Goal: Task Accomplishment & Management: Manage account settings

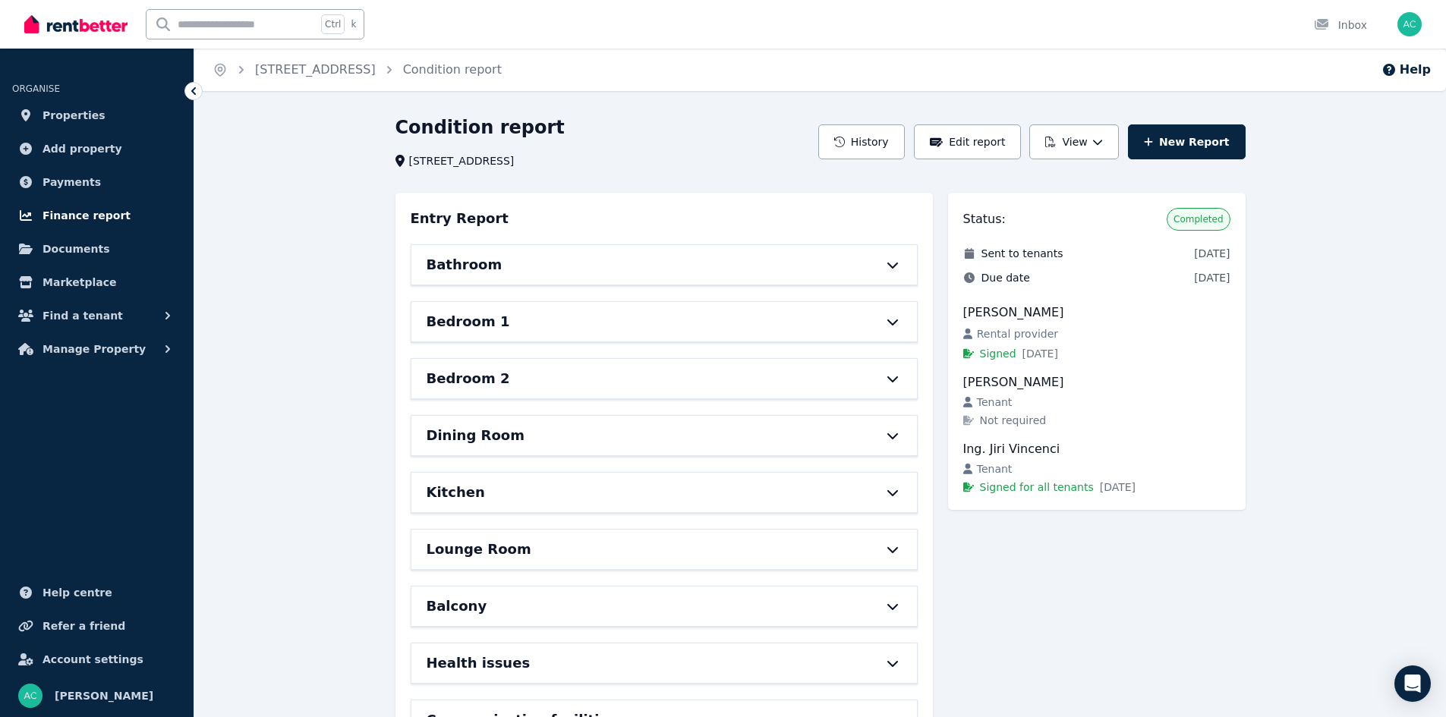
click at [77, 212] on span "Finance report" at bounding box center [86, 215] width 88 height 18
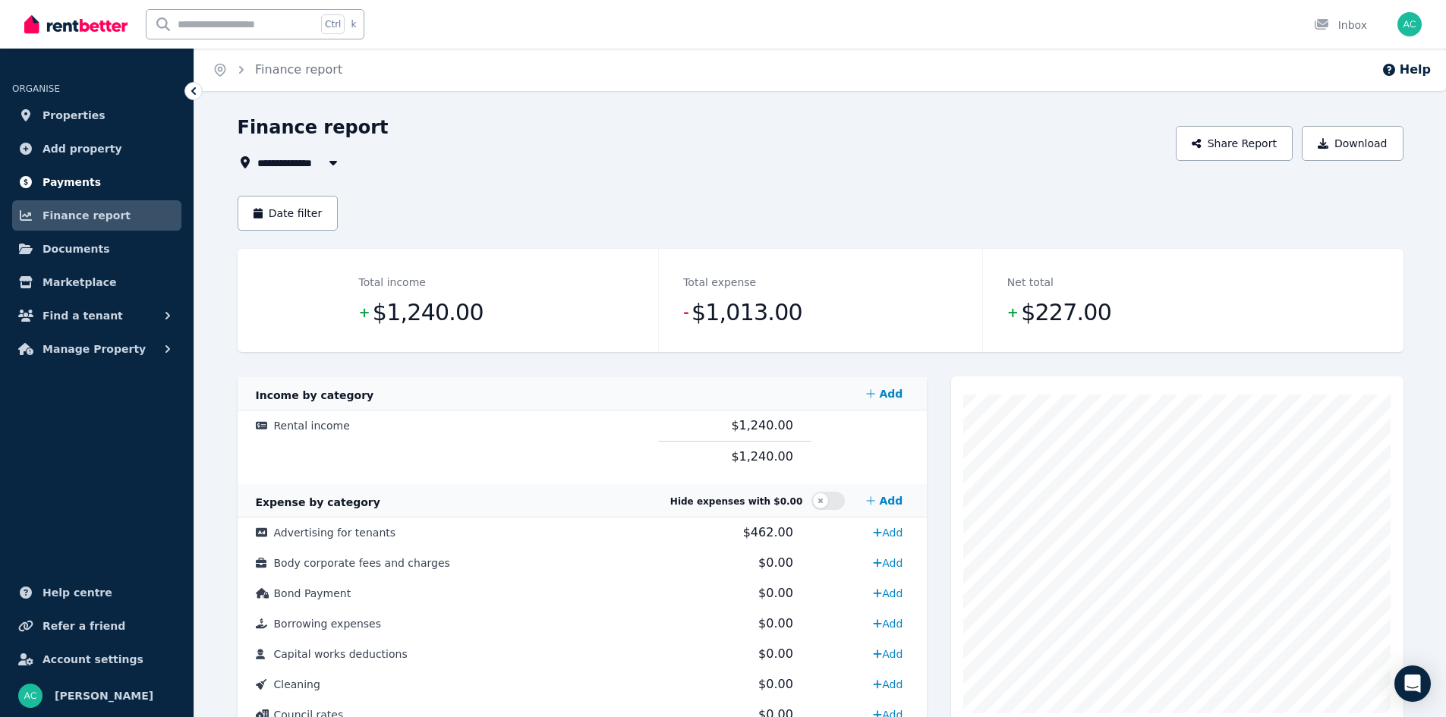
click at [46, 181] on span "Payments" at bounding box center [71, 182] width 58 height 18
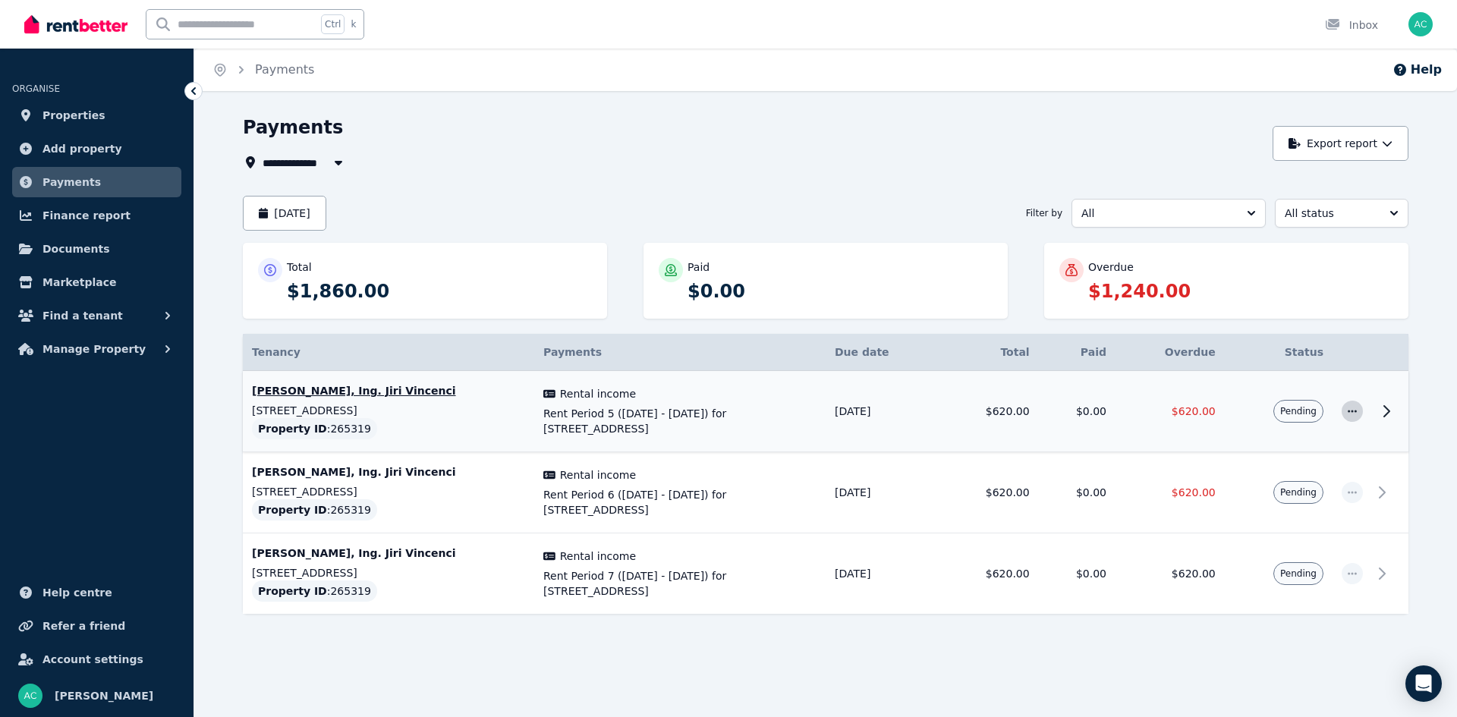
click at [1352, 410] on icon "button" at bounding box center [1352, 411] width 12 height 11
click at [1264, 481] on span "Mark as paid" at bounding box center [1302, 483] width 97 height 18
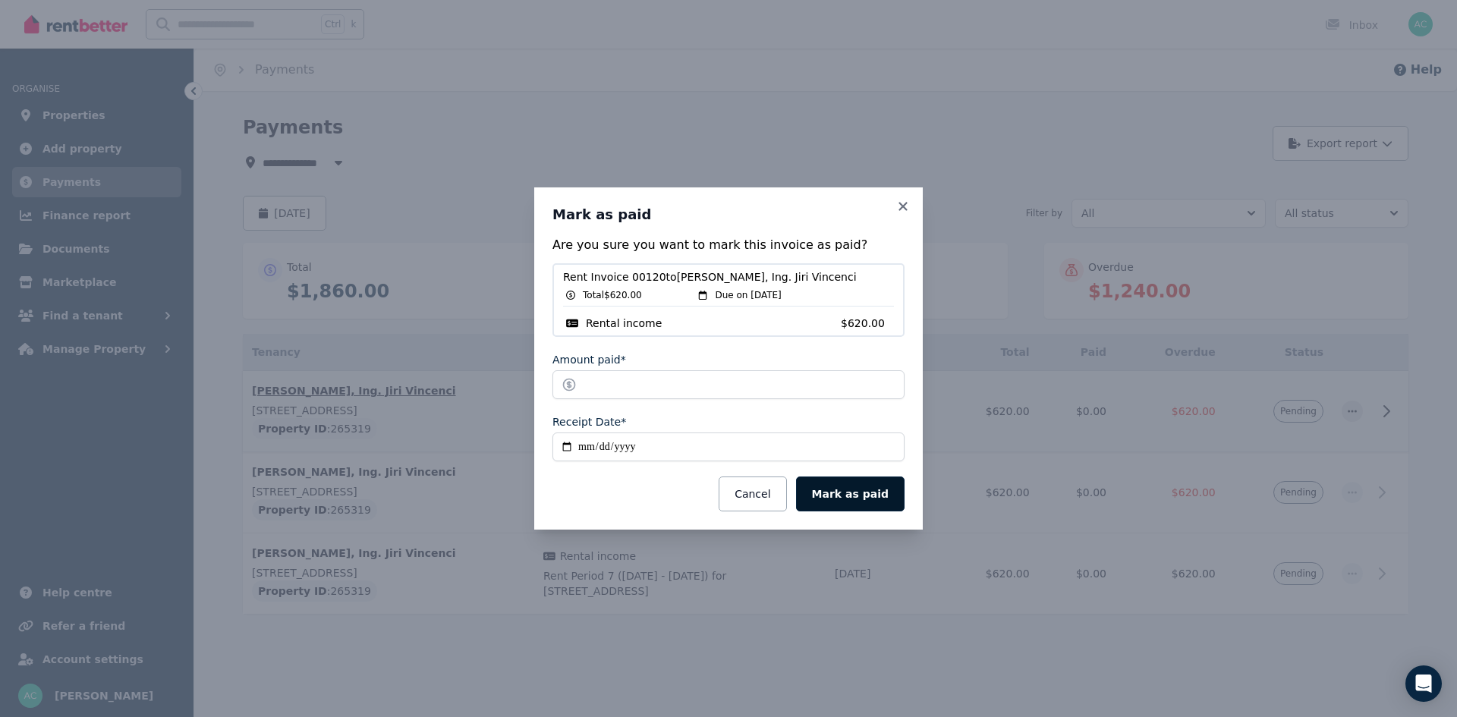
click at [843, 484] on button "Mark as paid" at bounding box center [850, 494] width 109 height 35
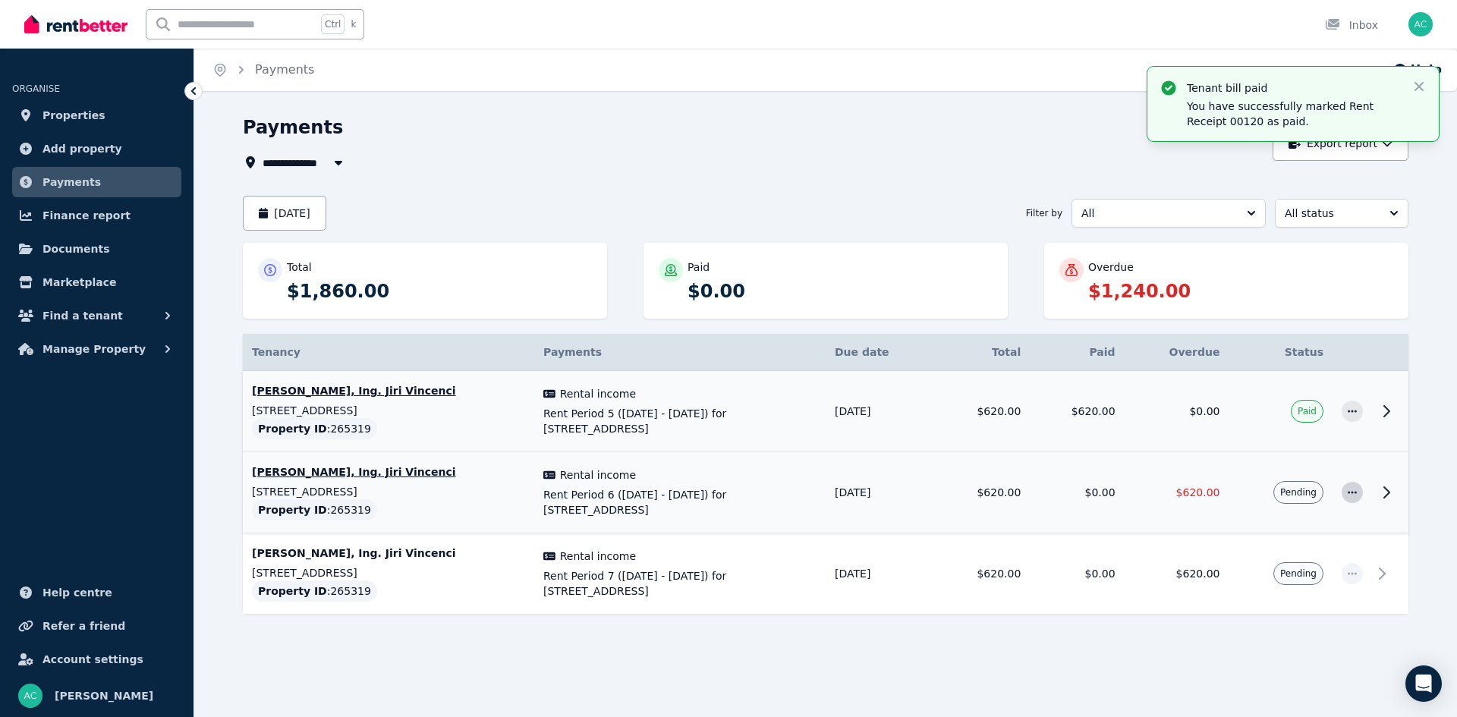
click at [1346, 489] on span "button" at bounding box center [1352, 492] width 21 height 21
click at [1283, 563] on span "Mark as paid" at bounding box center [1302, 564] width 97 height 18
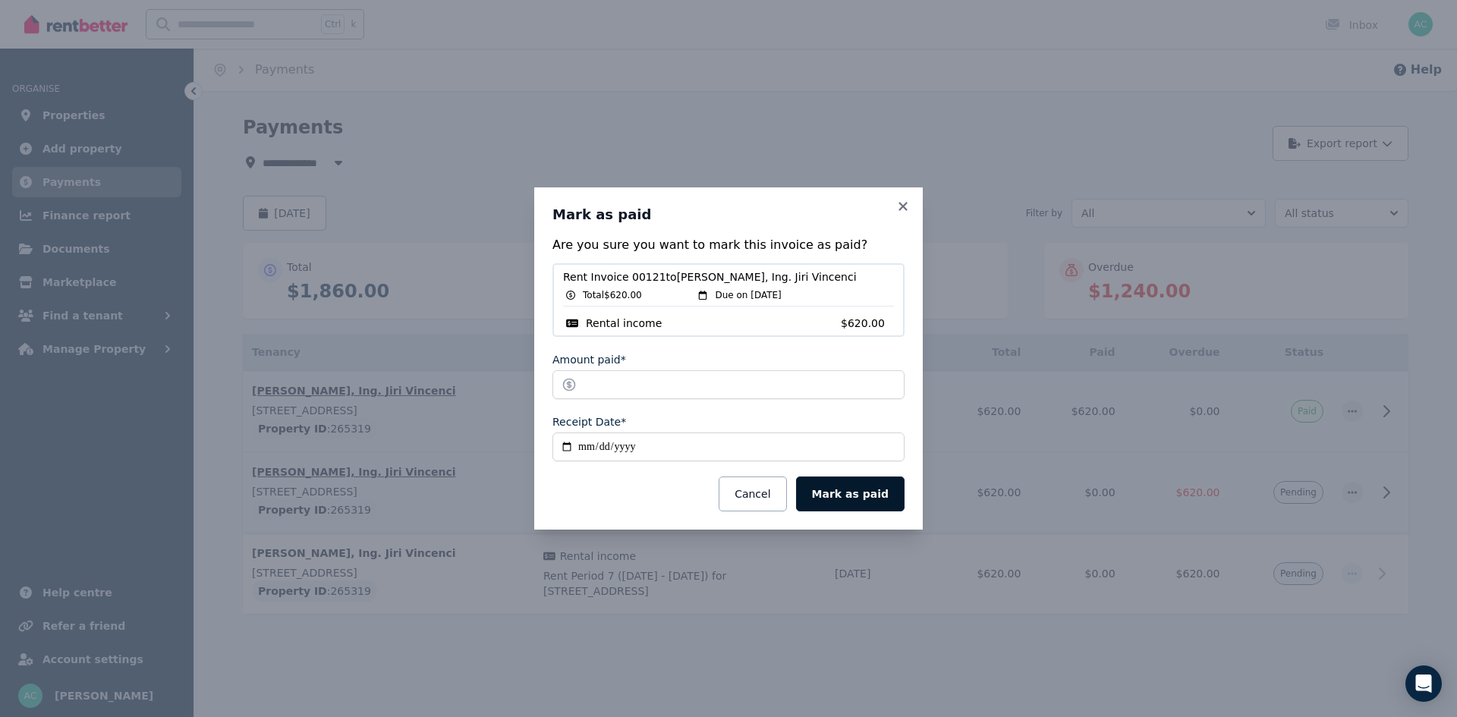
click at [855, 494] on button "Mark as paid" at bounding box center [850, 494] width 109 height 35
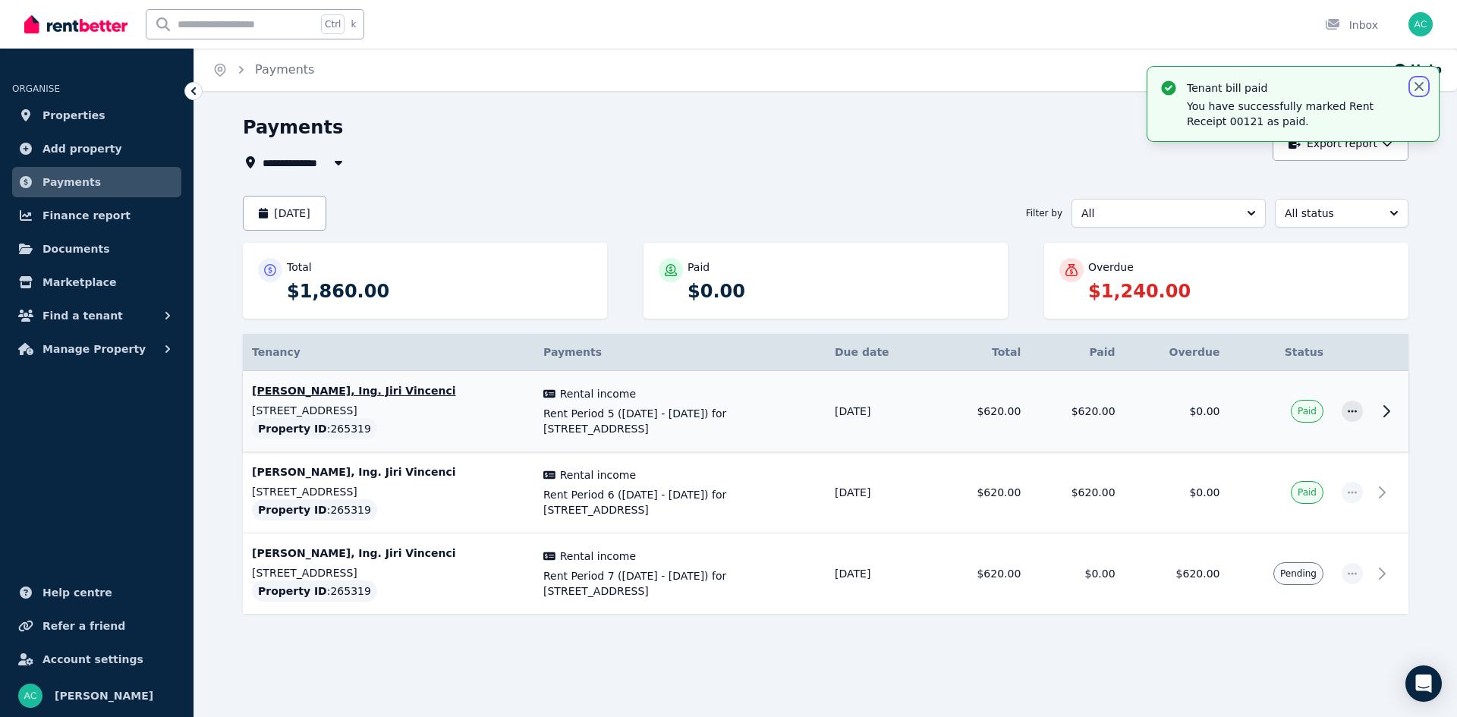
click at [1414, 87] on icon "button" at bounding box center [1419, 86] width 15 height 15
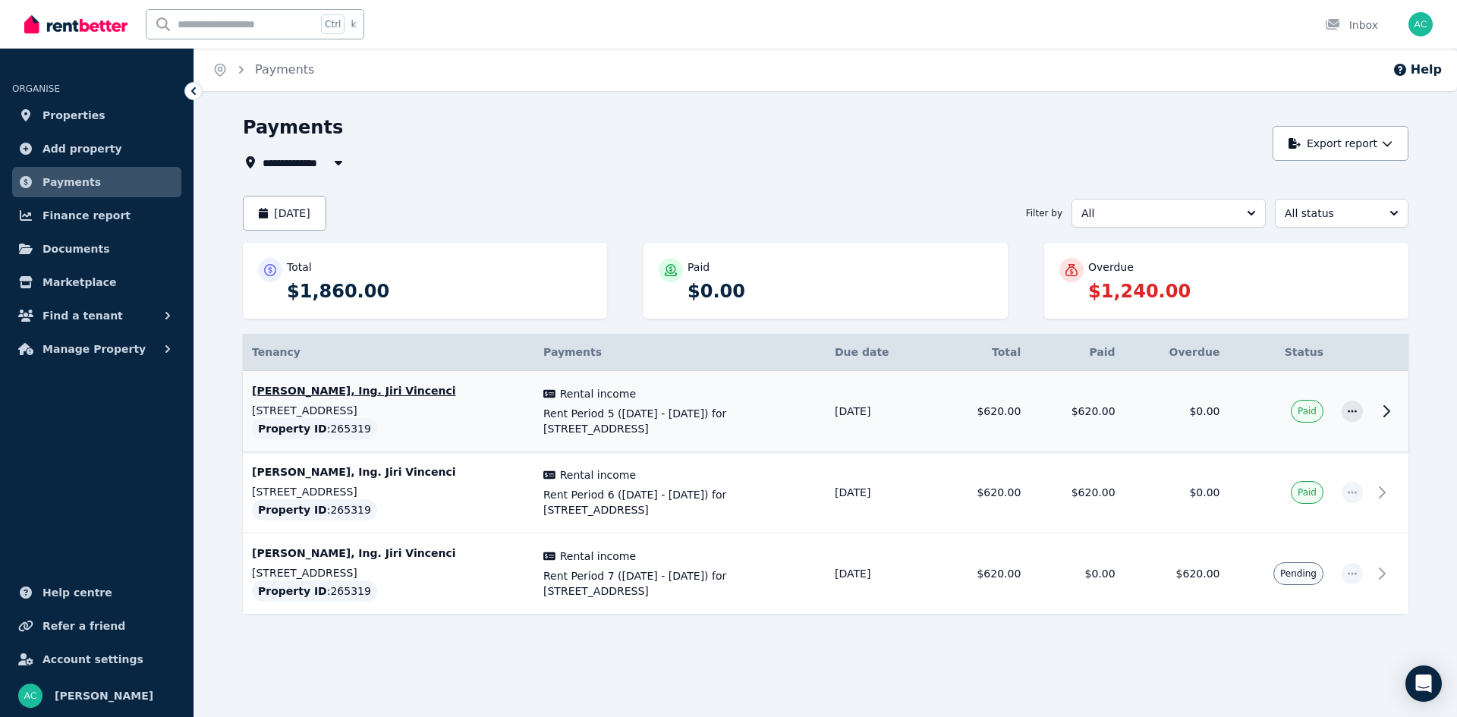
click at [68, 182] on span "Payments" at bounding box center [71, 182] width 58 height 18
click at [1339, 140] on button "Export report" at bounding box center [1341, 143] width 136 height 35
click at [1264, 182] on icon at bounding box center [1259, 181] width 11 height 11
click at [306, 219] on button "August 2025" at bounding box center [284, 213] width 83 height 35
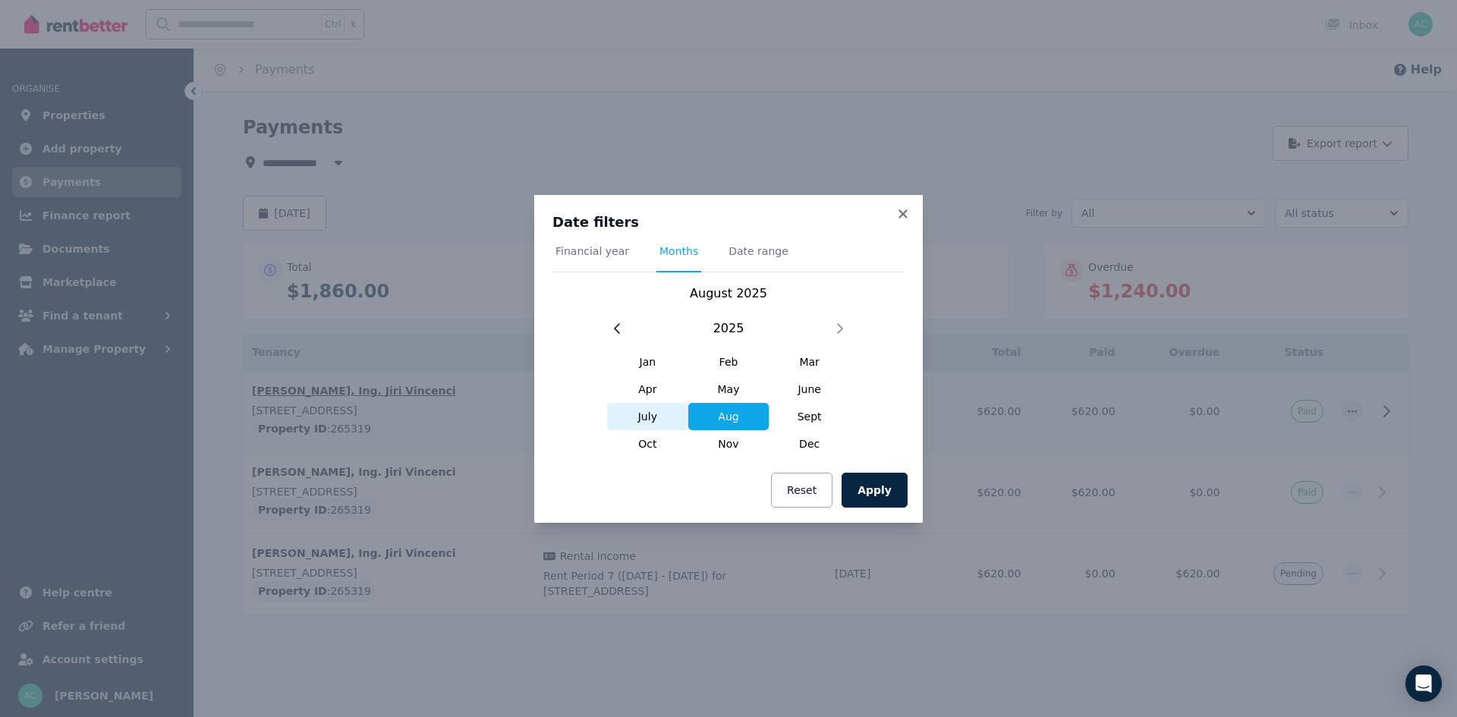
click at [645, 419] on span "July" at bounding box center [647, 416] width 81 height 27
click at [884, 484] on button "Apply" at bounding box center [875, 490] width 66 height 35
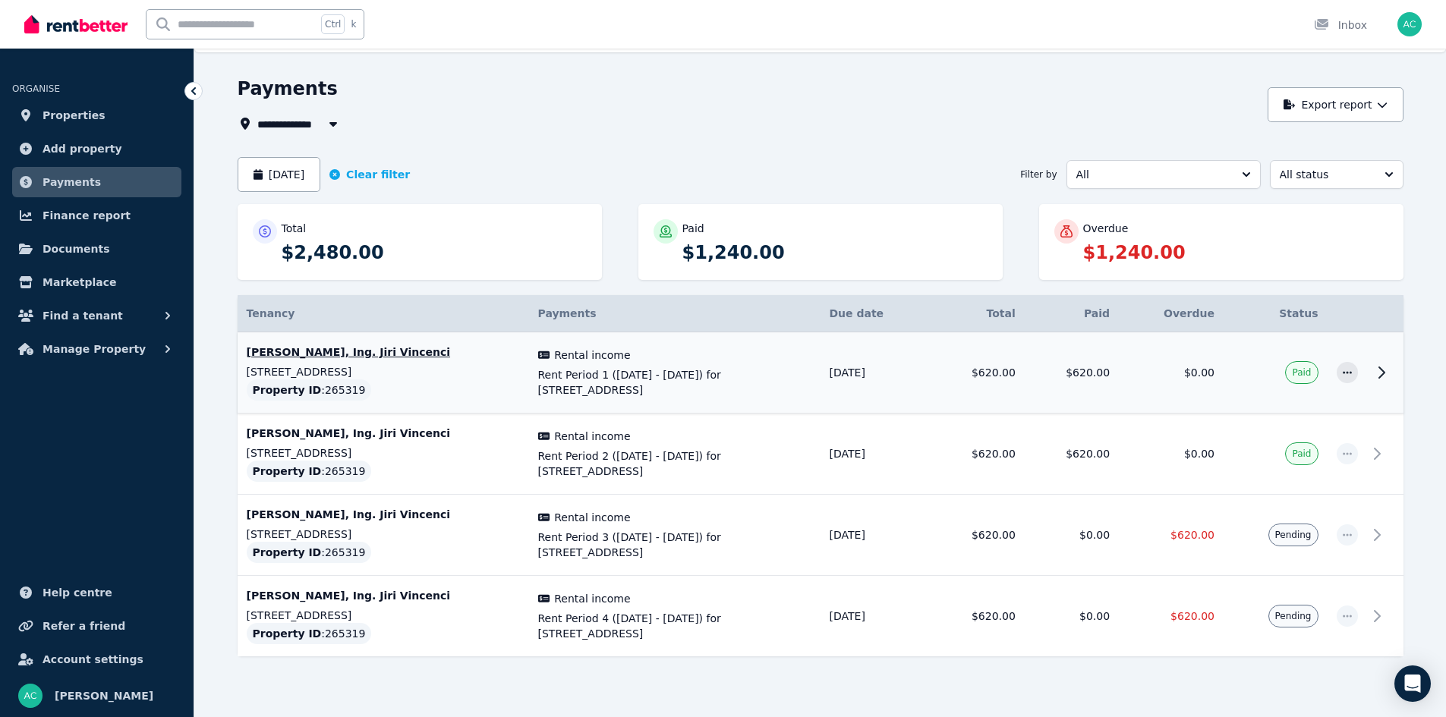
scroll to position [60, 0]
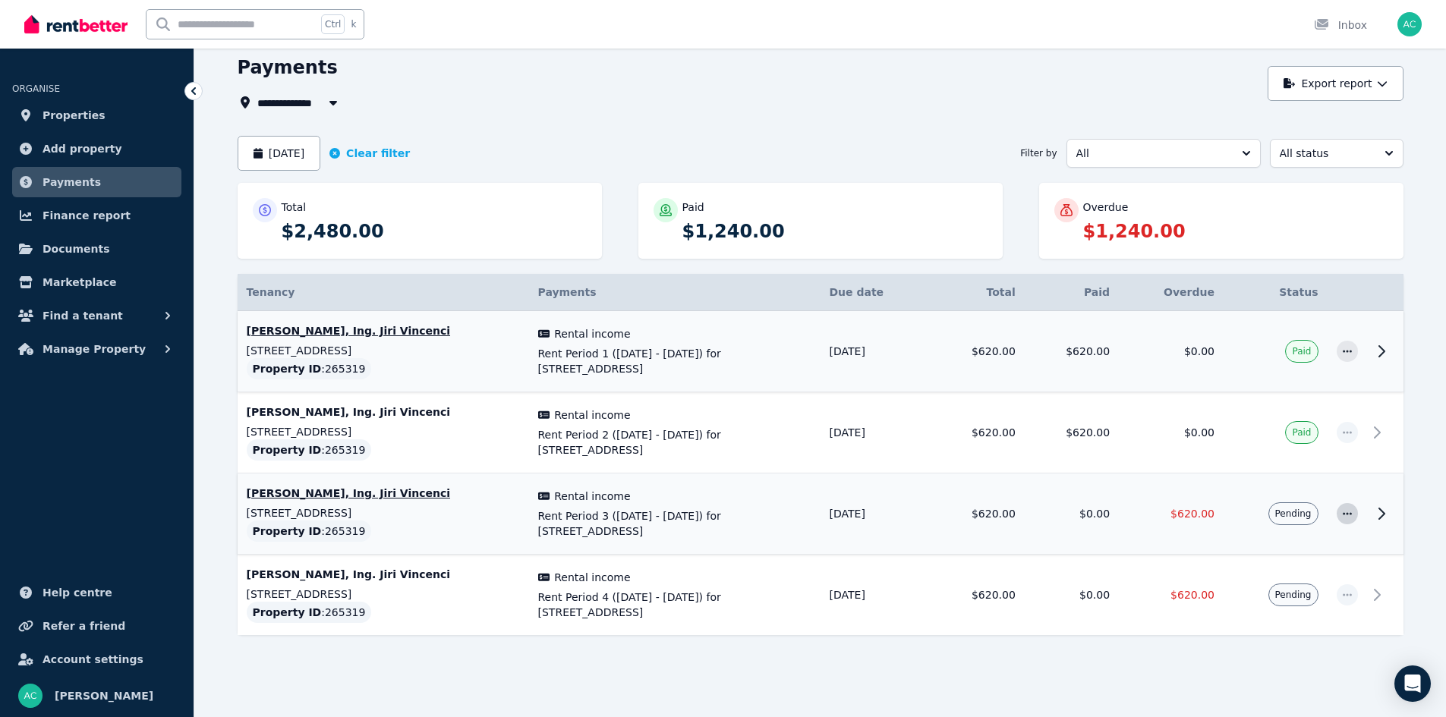
click at [1348, 521] on span "button" at bounding box center [1346, 513] width 21 height 21
click at [1272, 587] on span "Mark as paid" at bounding box center [1296, 585] width 97 height 18
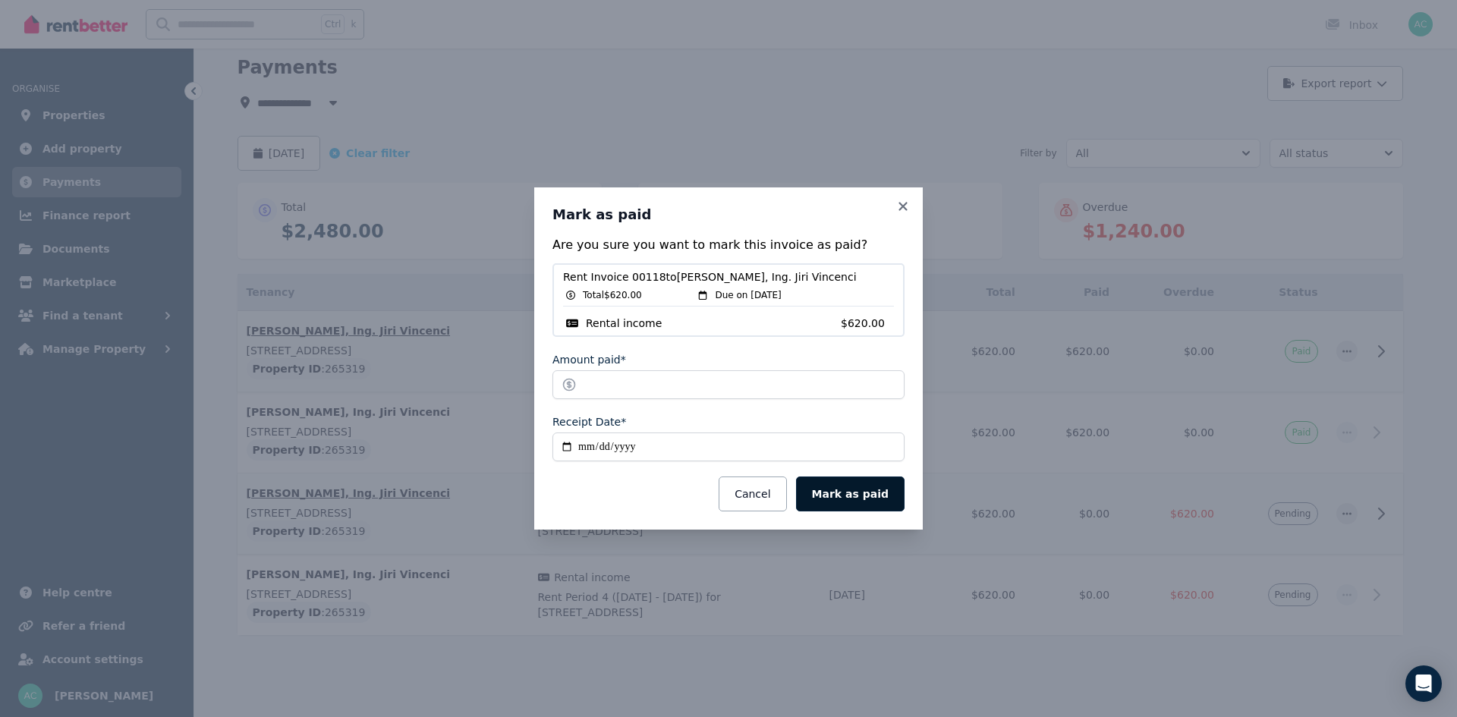
click at [851, 498] on button "Mark as paid" at bounding box center [850, 494] width 109 height 35
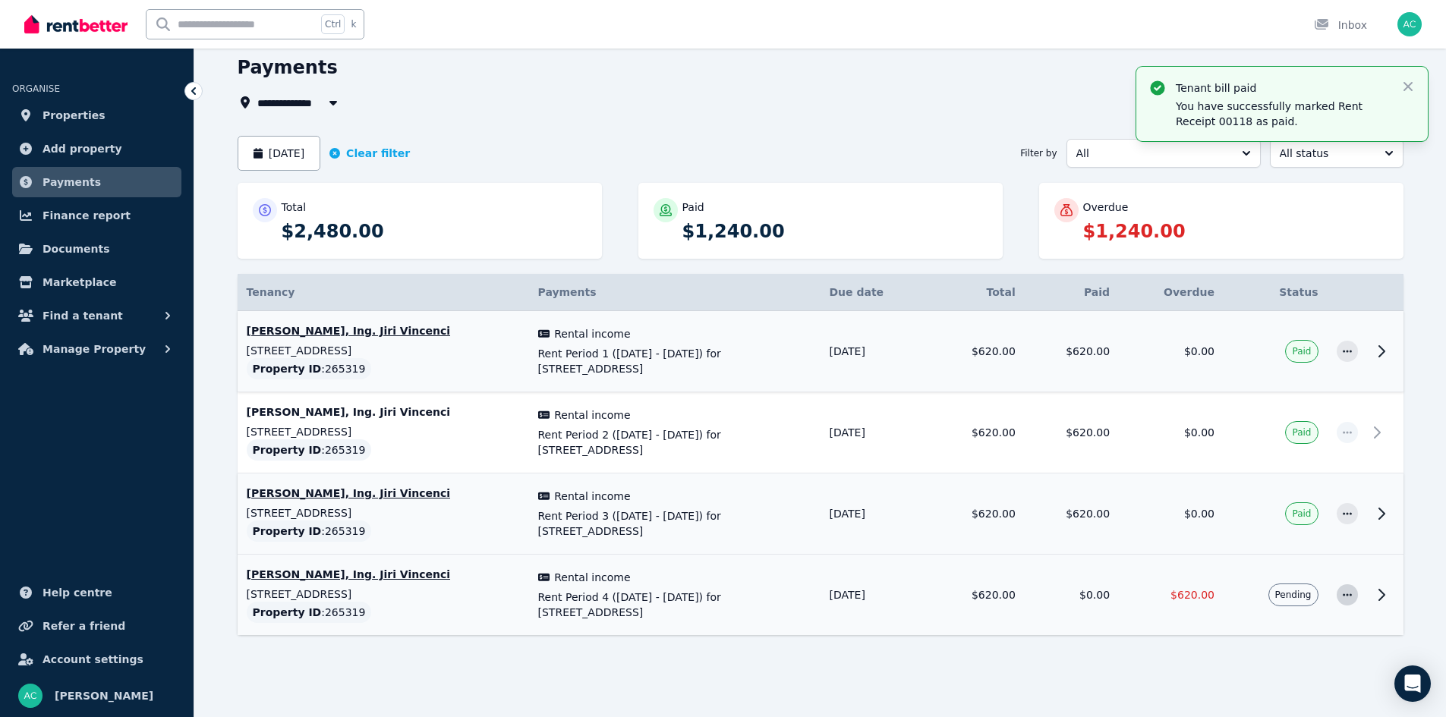
click at [1349, 594] on icon "button" at bounding box center [1346, 594] width 9 height 2
click at [1276, 666] on span "Mark as paid" at bounding box center [1296, 666] width 97 height 18
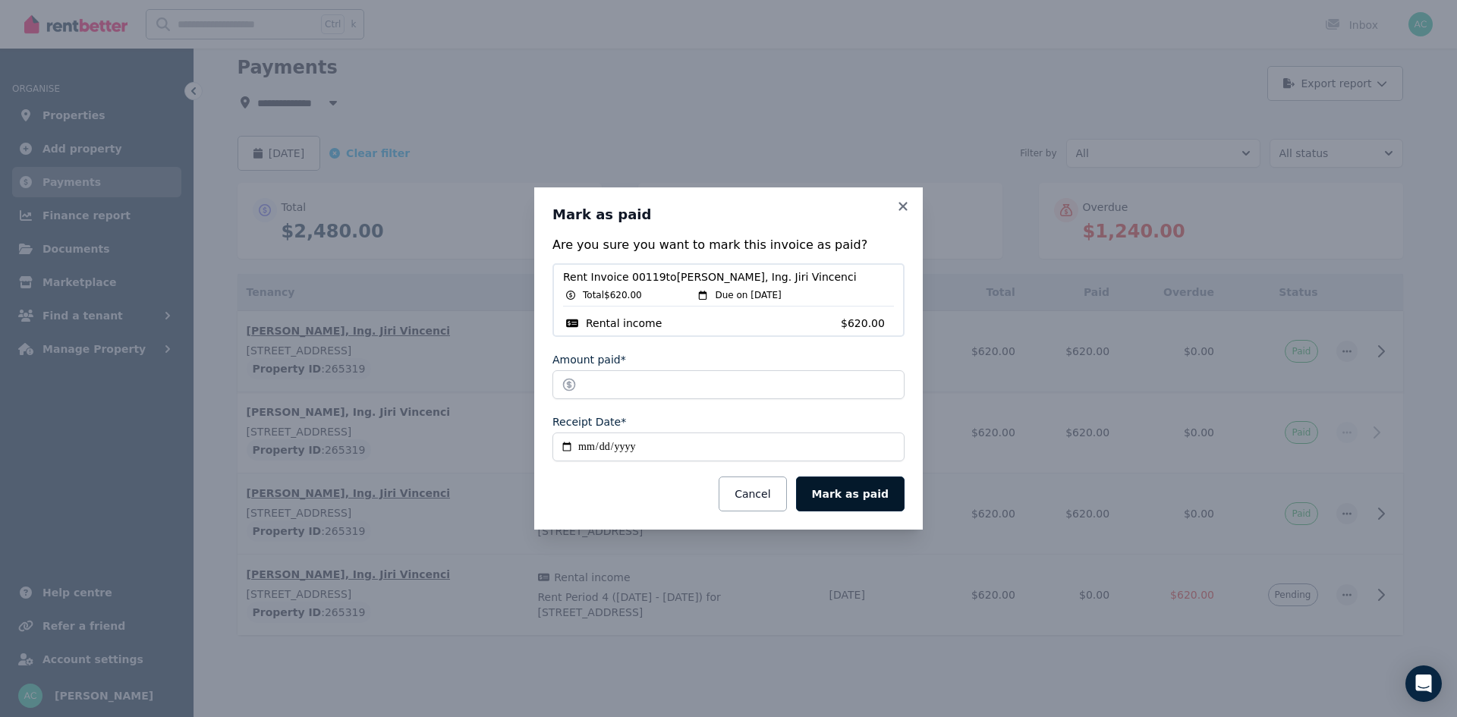
click at [851, 496] on button "Mark as paid" at bounding box center [850, 494] width 109 height 35
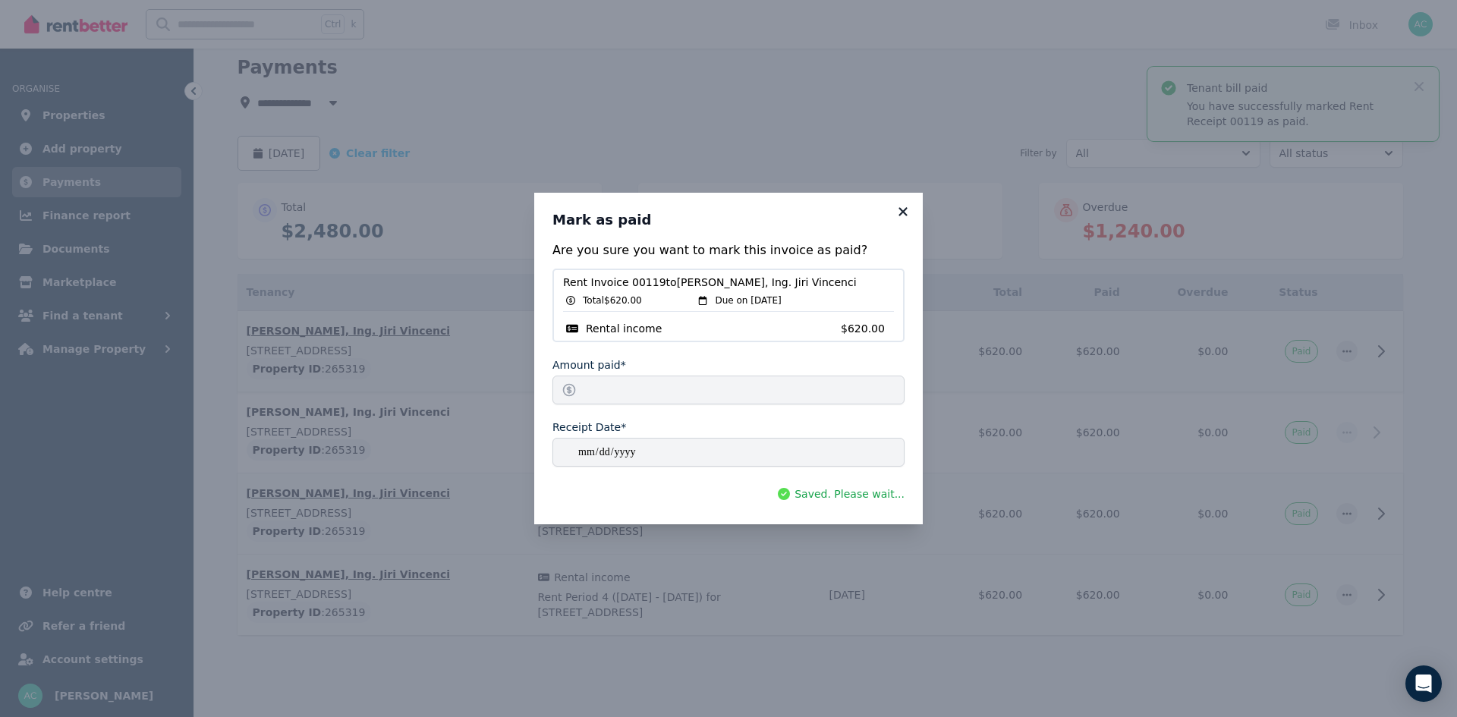
click at [899, 208] on icon at bounding box center [903, 211] width 8 height 8
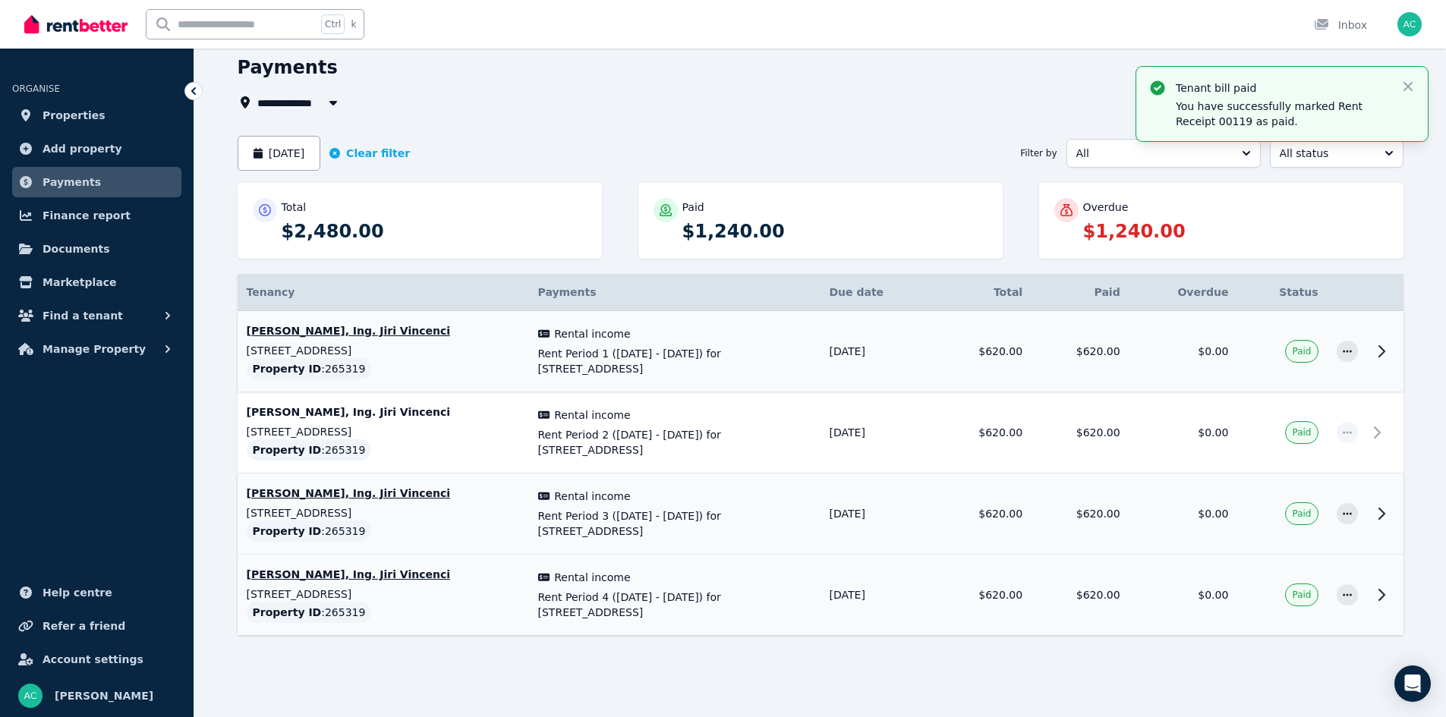
scroll to position [0, 0]
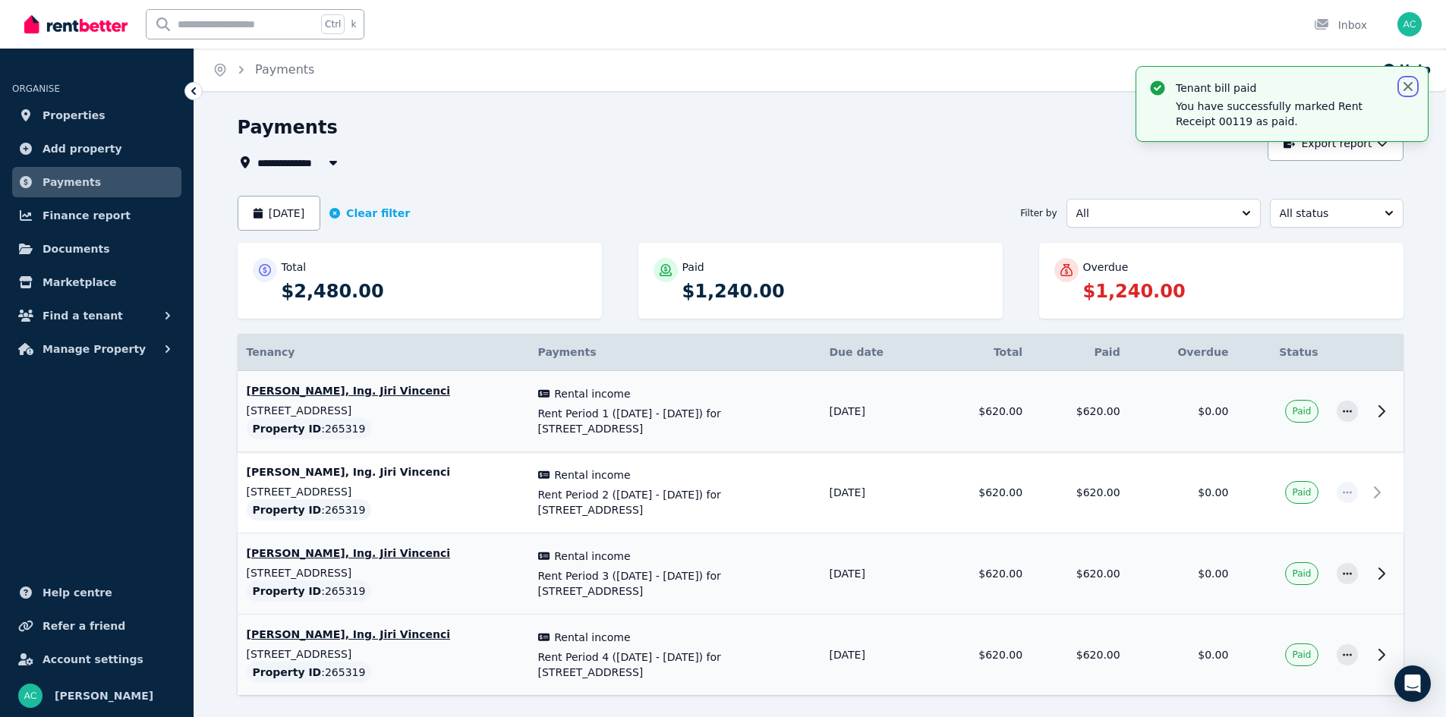
click at [1401, 85] on icon "button" at bounding box center [1407, 86] width 15 height 15
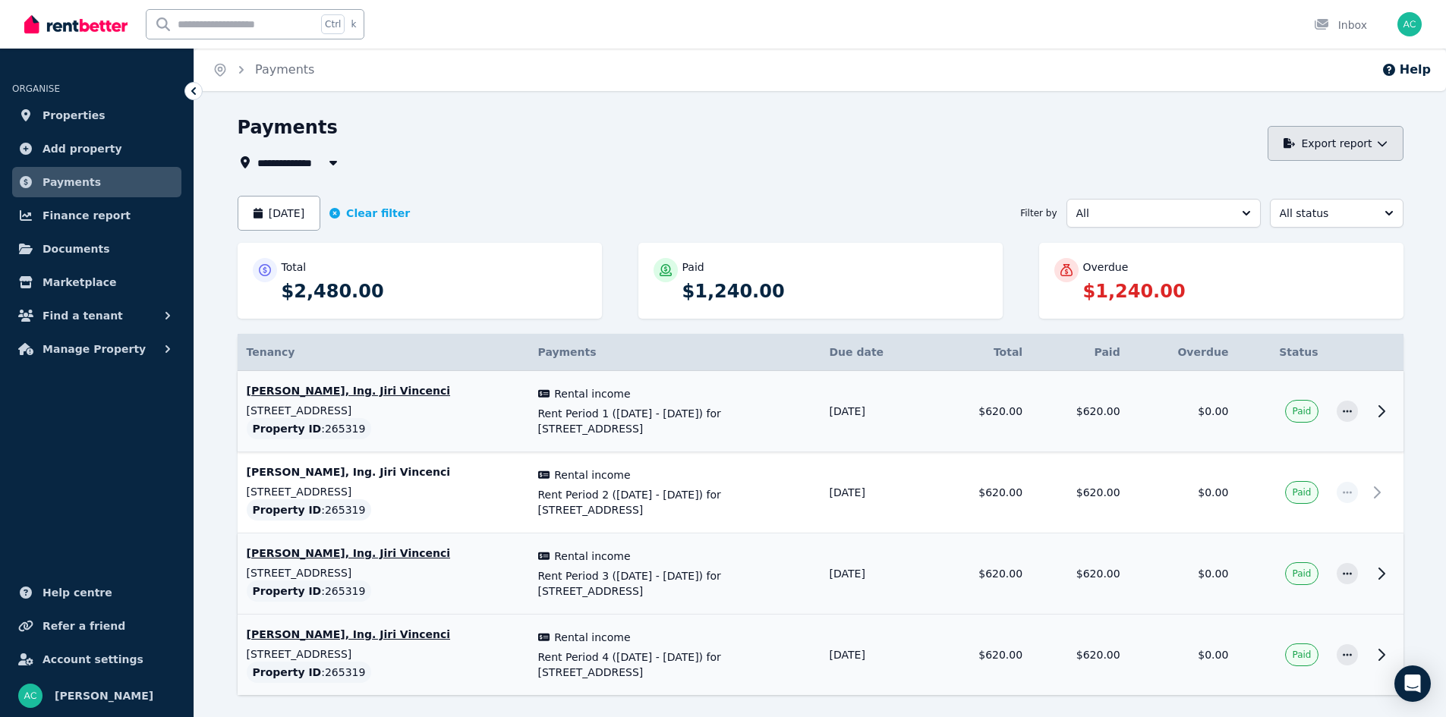
click at [1358, 149] on button "Export report" at bounding box center [1335, 143] width 136 height 35
click at [1277, 184] on p "PDF" at bounding box center [1281, 183] width 33 height 15
click at [80, 175] on span "Payments" at bounding box center [71, 182] width 58 height 18
click at [283, 219] on button "August 2025" at bounding box center [279, 213] width 83 height 35
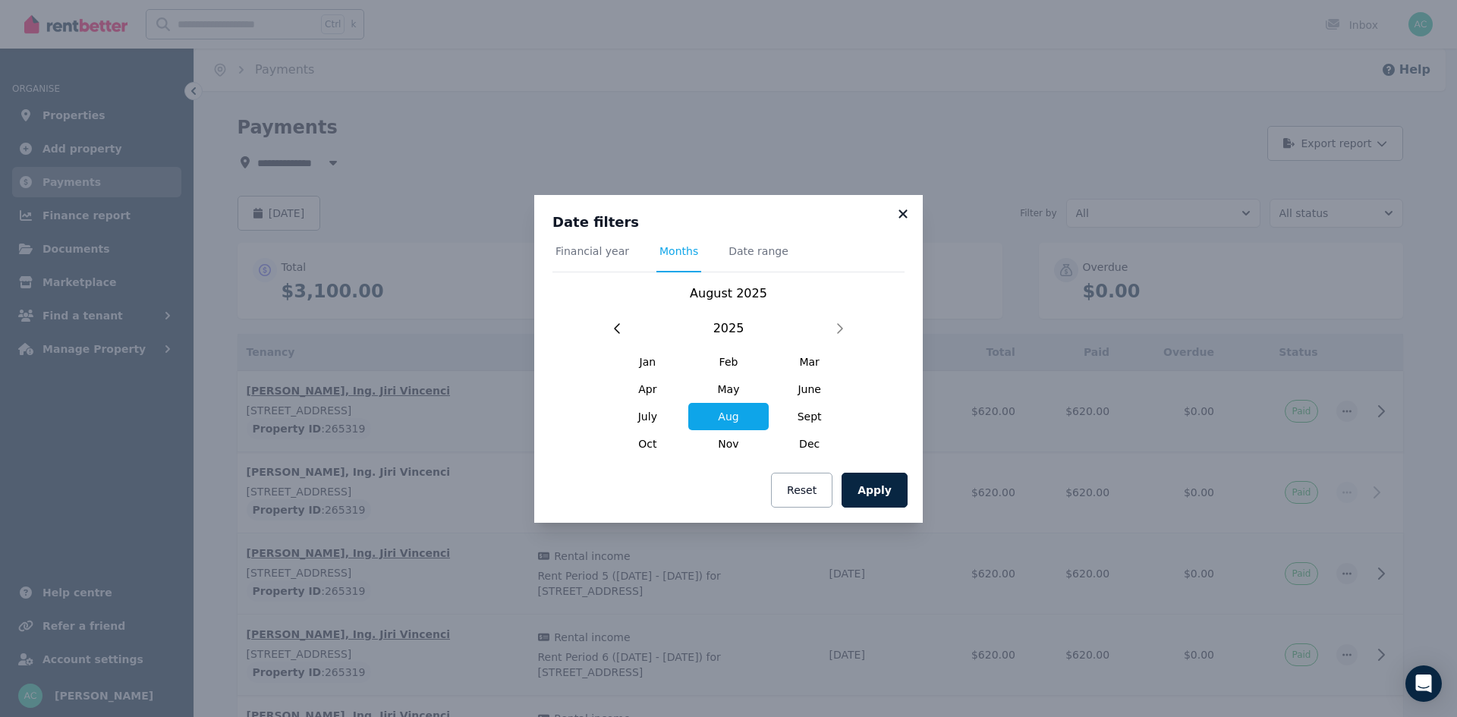
click at [902, 212] on icon at bounding box center [903, 213] width 8 height 8
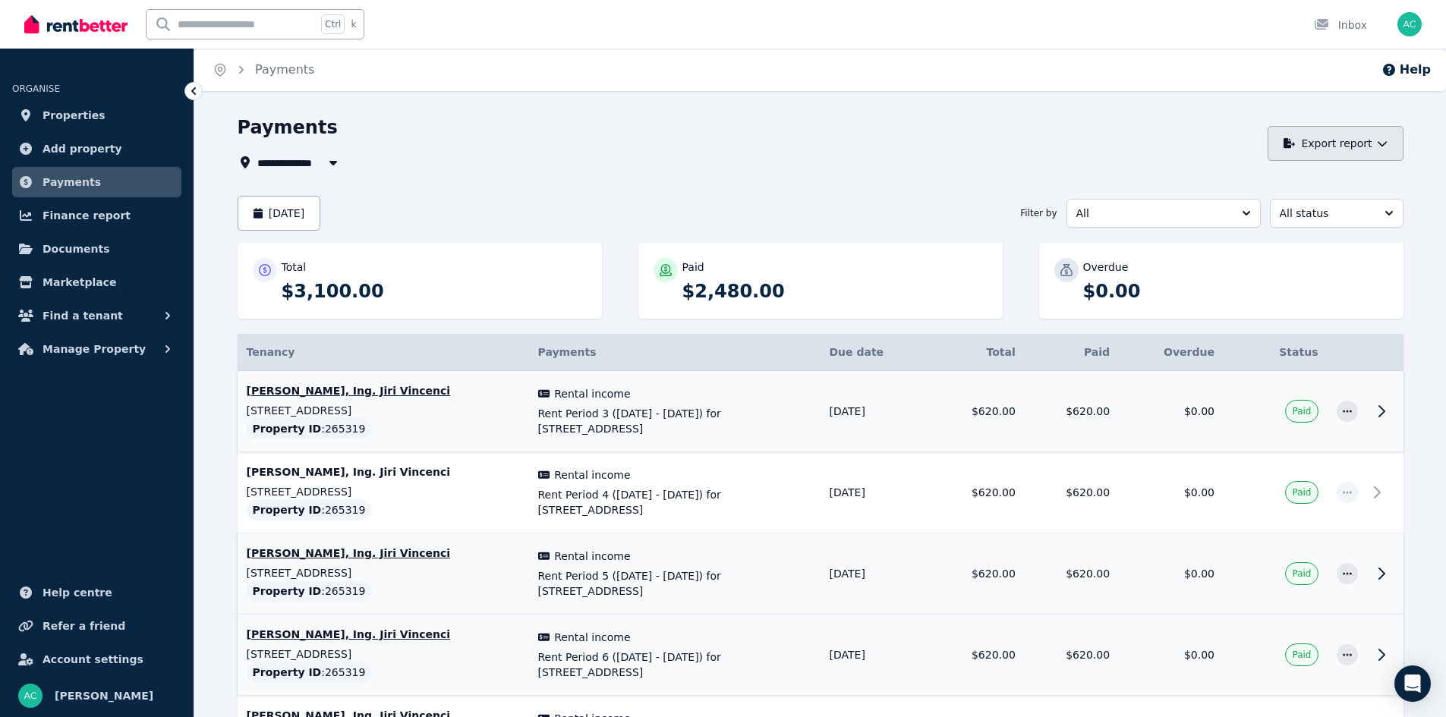
click at [1318, 148] on button "Export report" at bounding box center [1335, 143] width 136 height 35
click at [1278, 187] on p "PDF" at bounding box center [1281, 183] width 33 height 15
click at [1168, 208] on span "All" at bounding box center [1152, 213] width 153 height 15
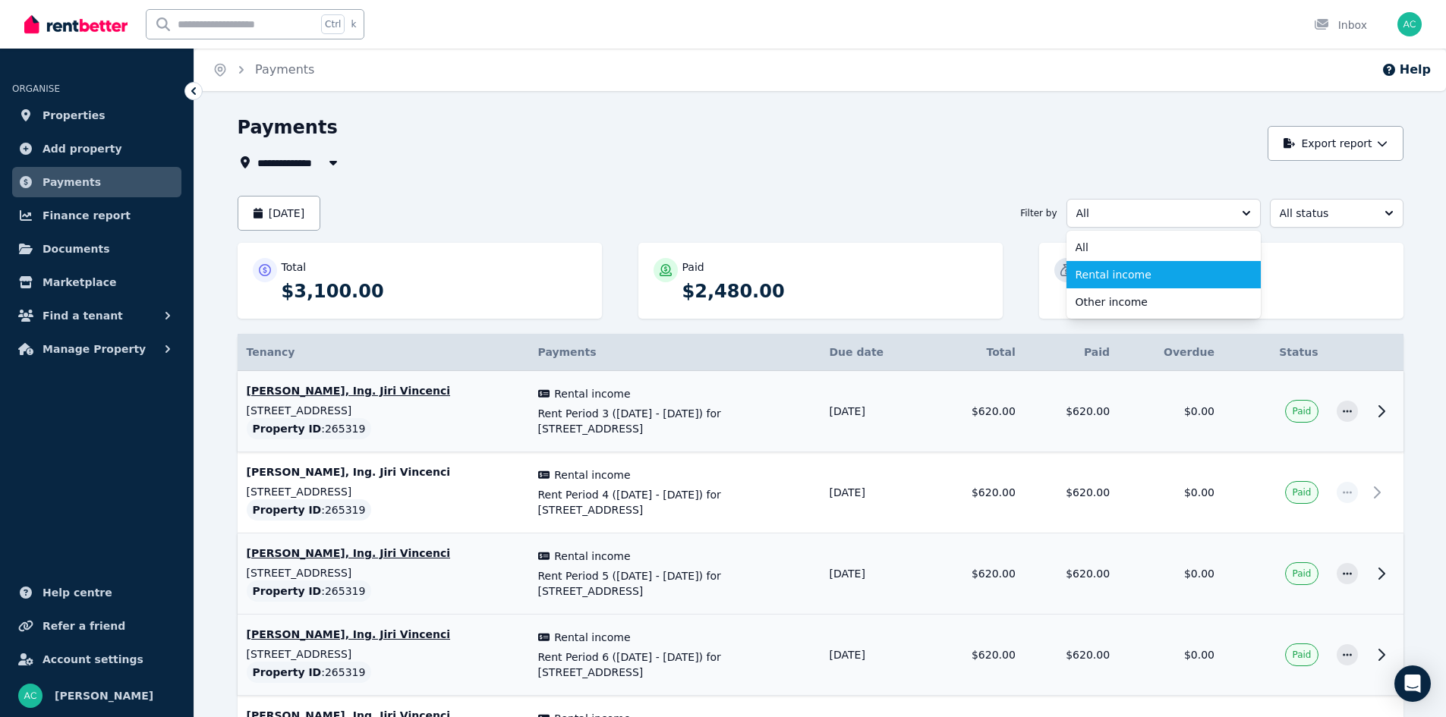
click at [1117, 278] on span "Rental income" at bounding box center [1154, 274] width 158 height 15
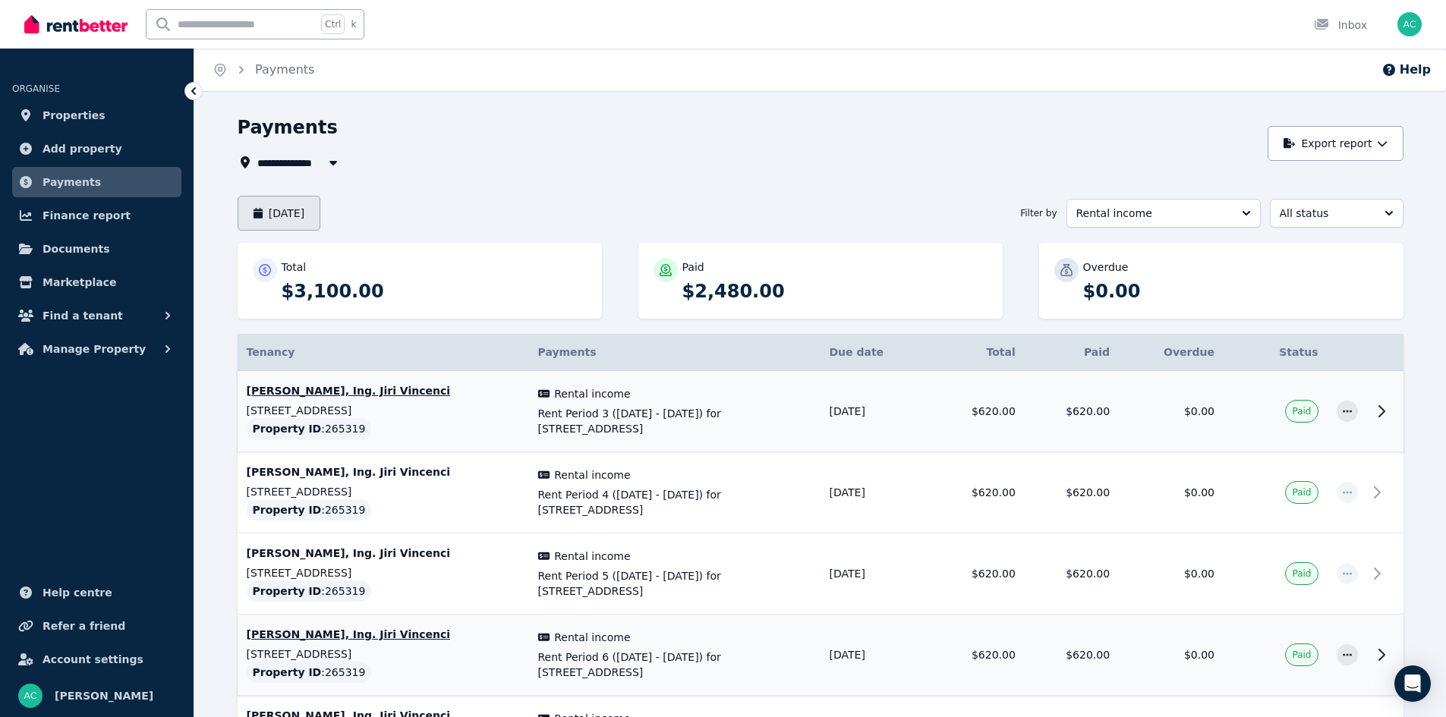
click at [297, 218] on button "August 2025" at bounding box center [279, 213] width 83 height 35
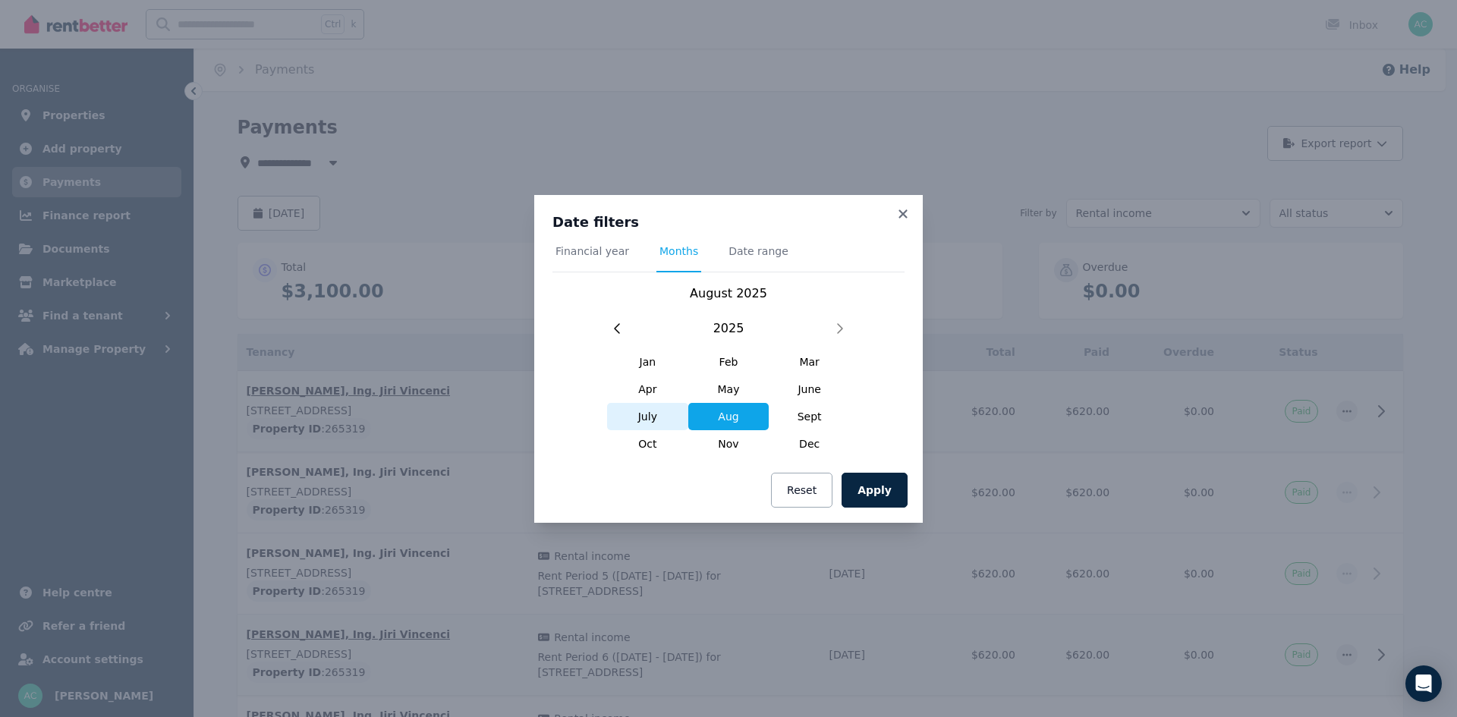
click at [656, 423] on span "July" at bounding box center [647, 416] width 81 height 27
click at [878, 488] on button "Apply" at bounding box center [875, 490] width 66 height 35
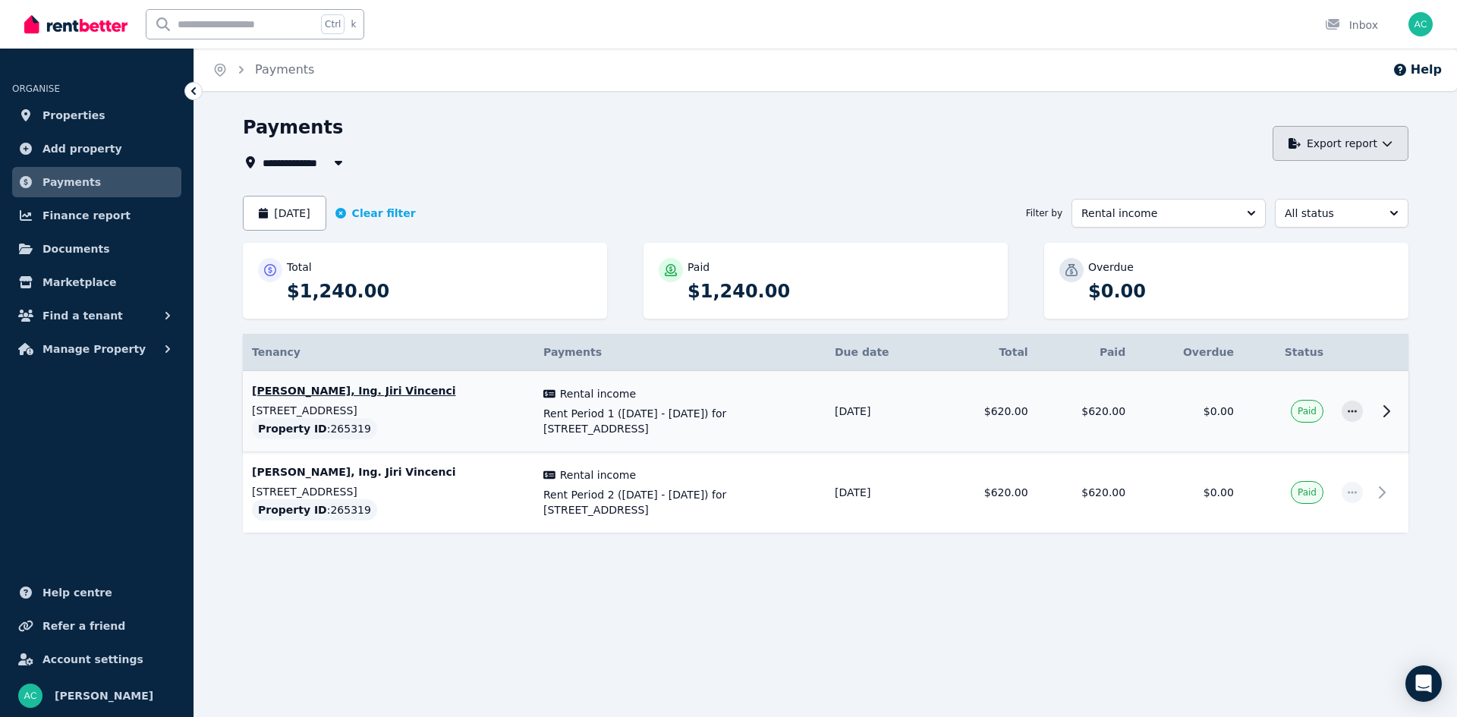
click at [1338, 146] on button "Export report" at bounding box center [1341, 143] width 136 height 35
click at [1300, 188] on p "PDF" at bounding box center [1286, 183] width 33 height 15
click at [1349, 149] on button "Export report" at bounding box center [1341, 143] width 136 height 35
click at [290, 162] on span "All Properties" at bounding box center [312, 162] width 98 height 18
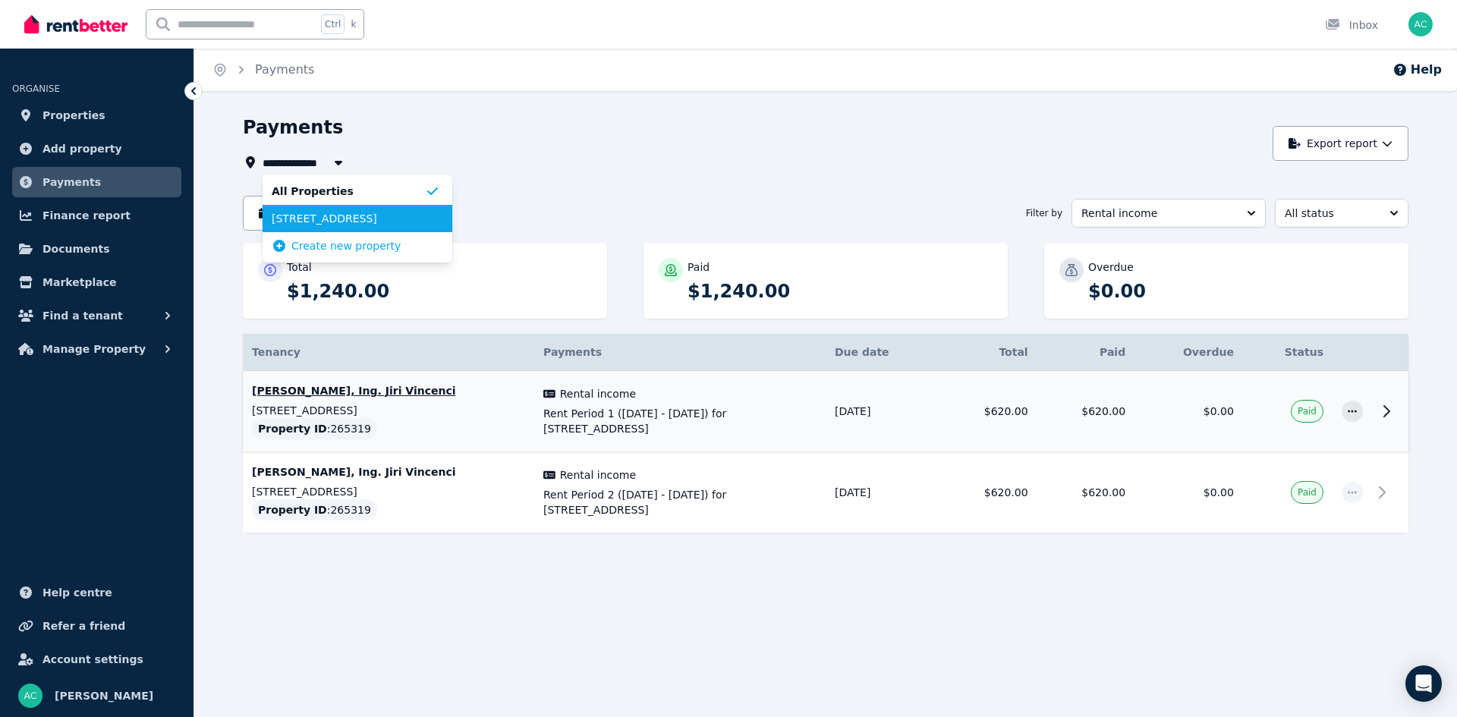
click at [335, 223] on span "53/10 Wellington Street, Mosman Park" at bounding box center [348, 218] width 153 height 15
type input "**********"
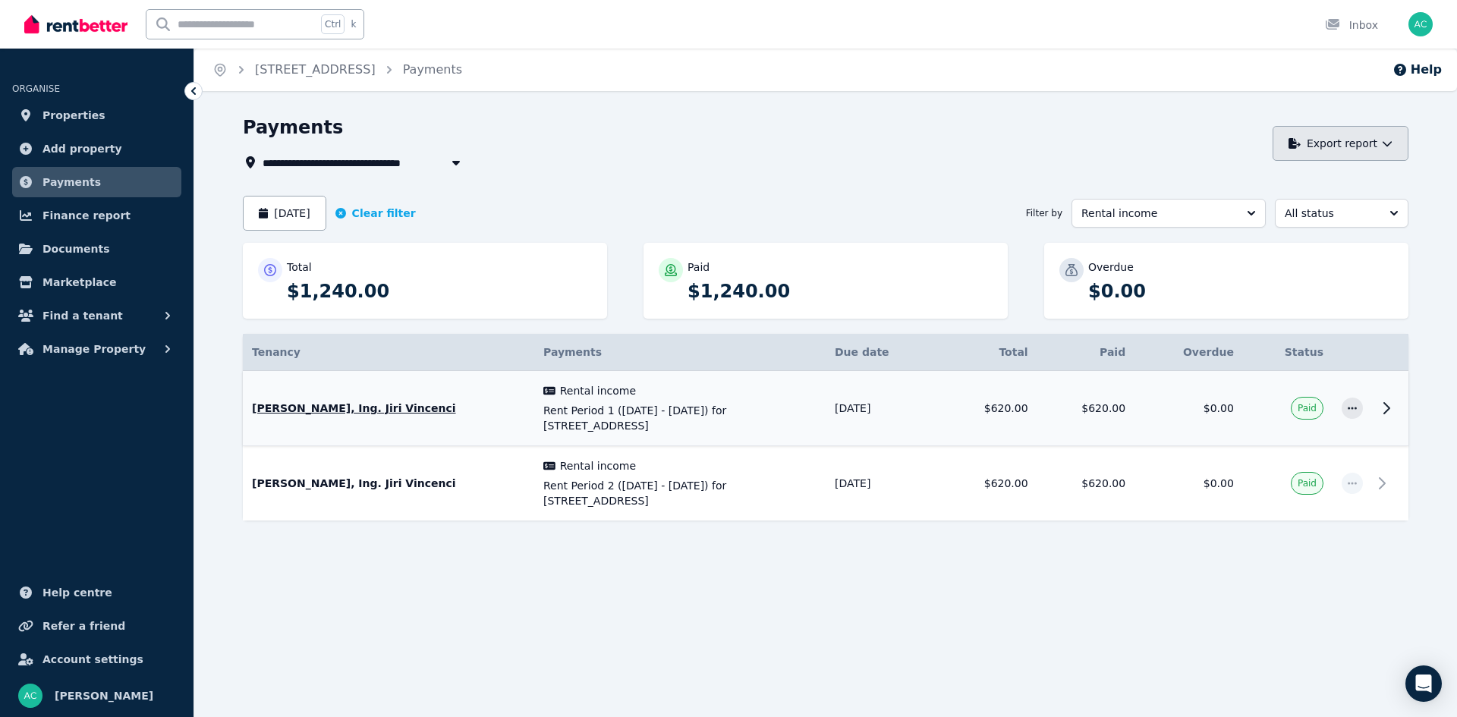
click at [1344, 138] on button "Export report" at bounding box center [1341, 143] width 136 height 35
click at [1265, 181] on div "PDF" at bounding box center [1327, 183] width 146 height 15
click at [293, 216] on button "July 2025" at bounding box center [284, 213] width 83 height 35
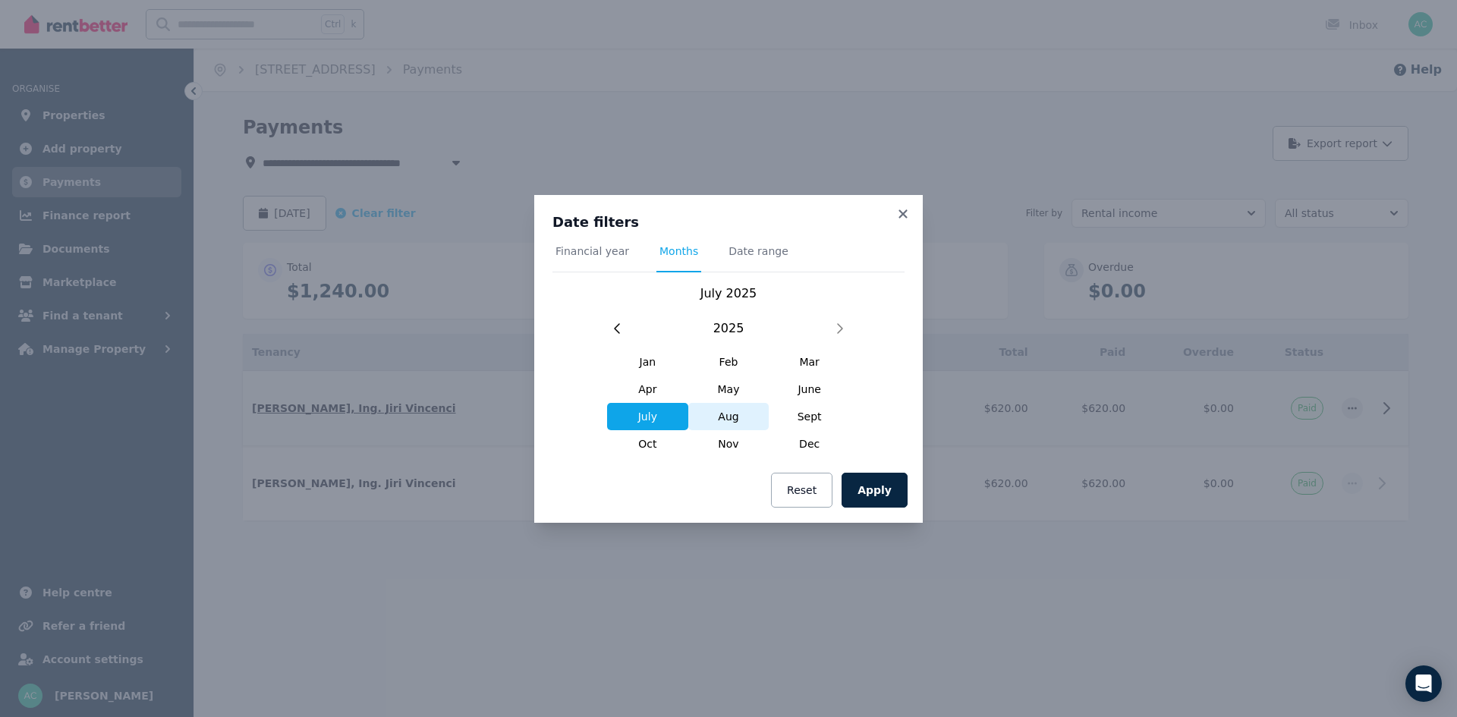
click at [733, 414] on span "Aug" at bounding box center [728, 416] width 81 height 27
click at [883, 496] on button "Apply" at bounding box center [875, 490] width 66 height 35
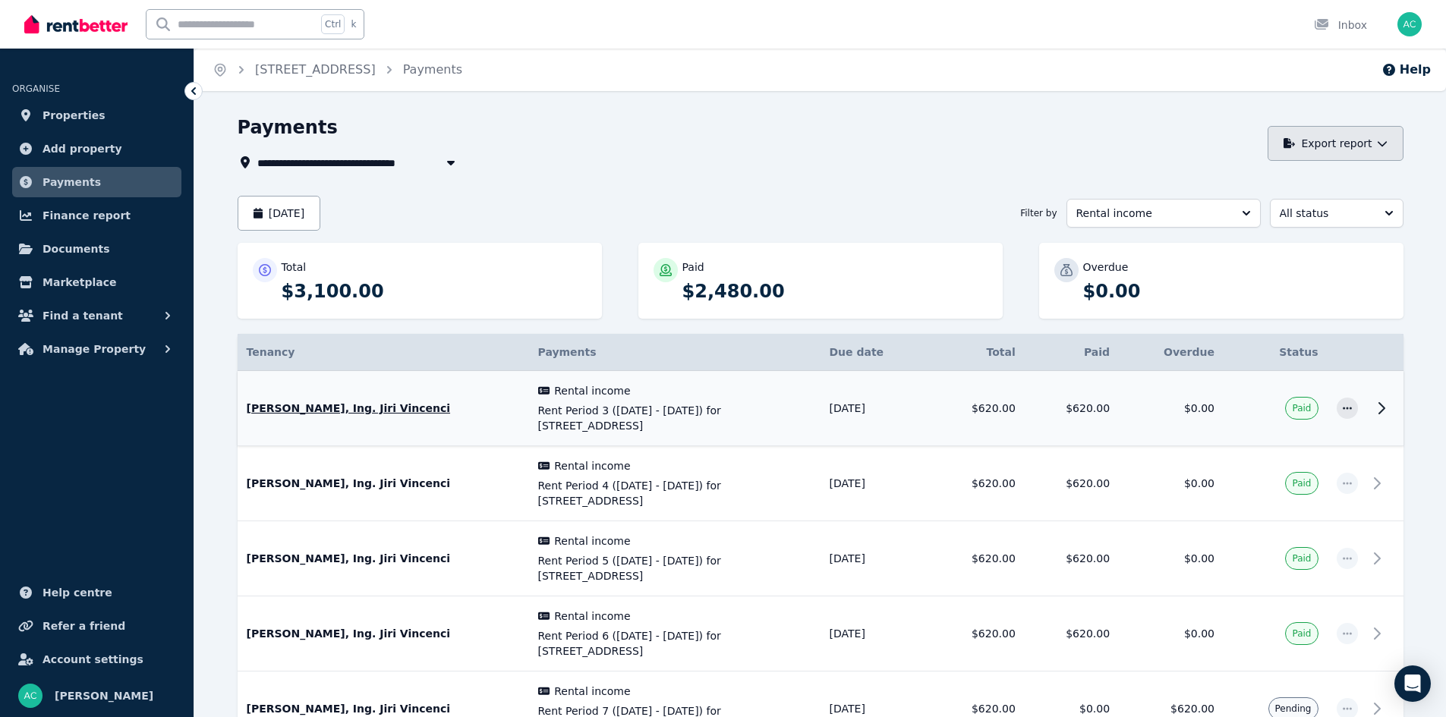
click at [1324, 151] on button "Export report" at bounding box center [1335, 143] width 136 height 35
click at [1282, 184] on p "PDF" at bounding box center [1281, 183] width 33 height 15
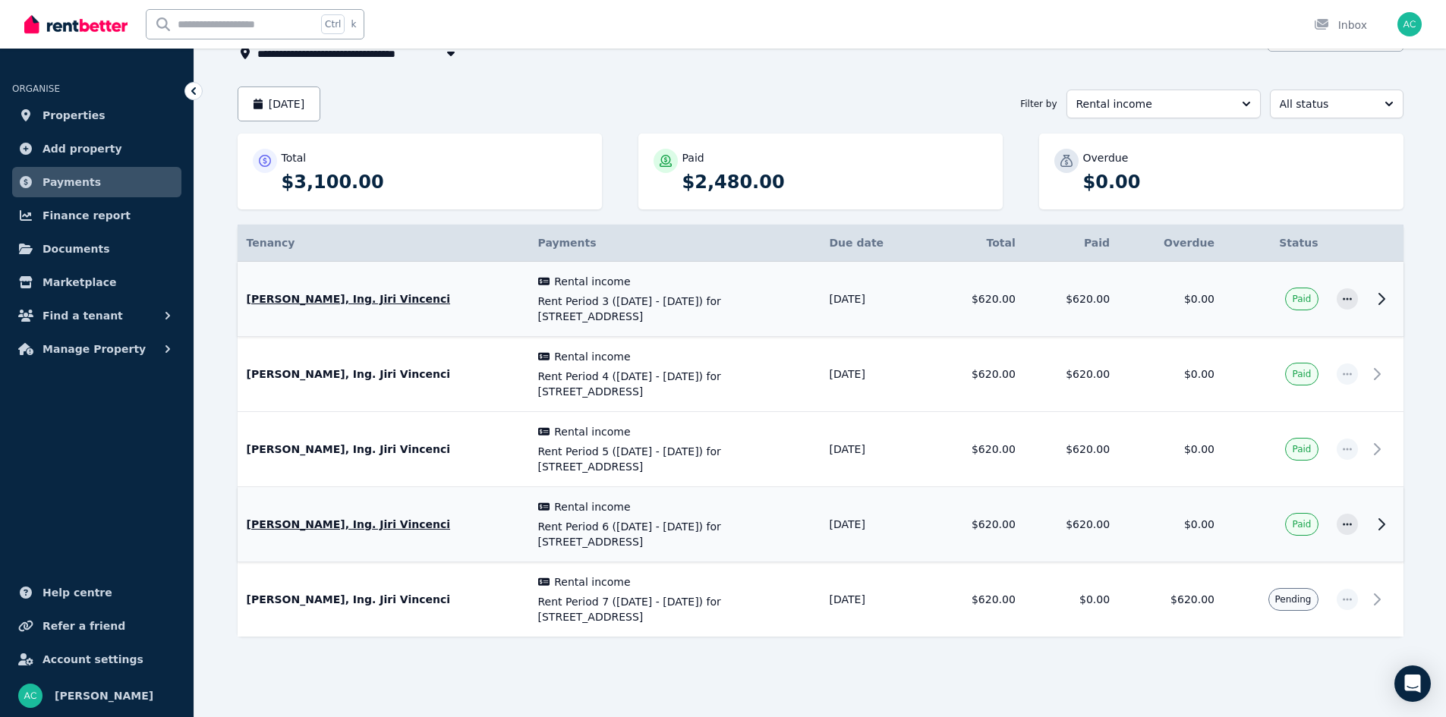
scroll to position [111, 0]
